Goal: Task Accomplishment & Management: Use online tool/utility

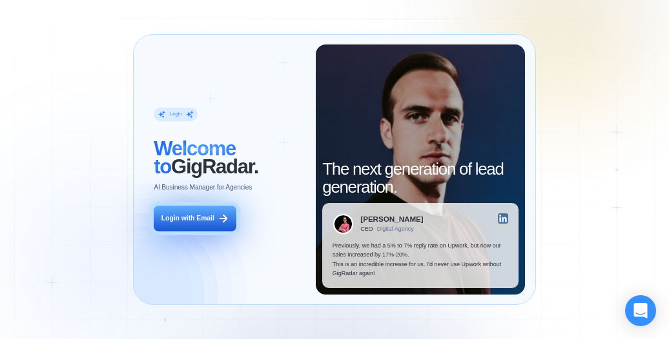
click at [205, 223] on div "Login with Email" at bounding box center [187, 218] width 53 height 9
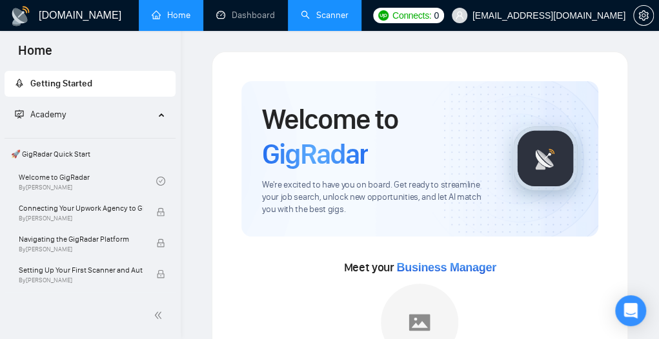
click at [328, 10] on link "Scanner" at bounding box center [325, 15] width 48 height 11
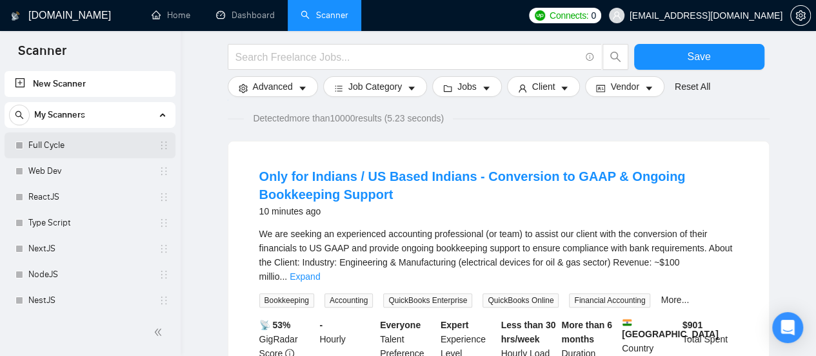
click at [56, 150] on link "Full Cycle" at bounding box center [89, 145] width 123 height 26
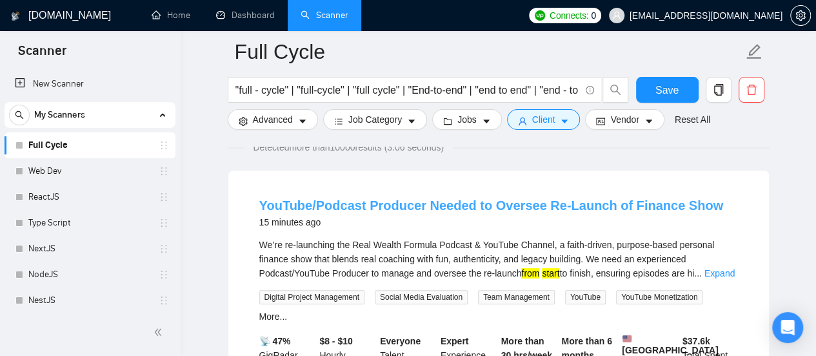
scroll to position [101, 0]
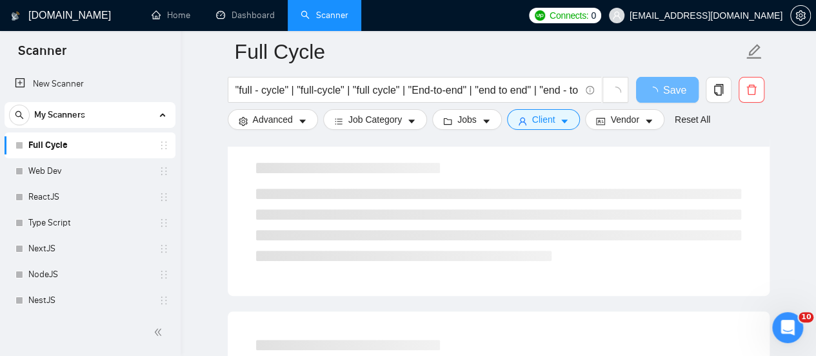
scroll to position [151, 0]
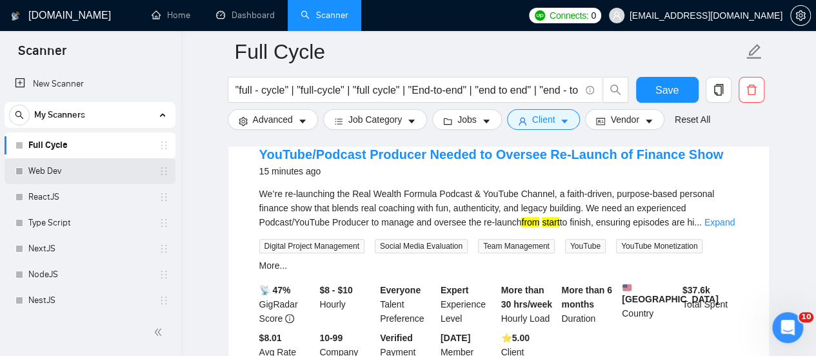
click at [85, 174] on link "Web Dev" at bounding box center [89, 171] width 123 height 26
